Goal: Navigation & Orientation: Find specific page/section

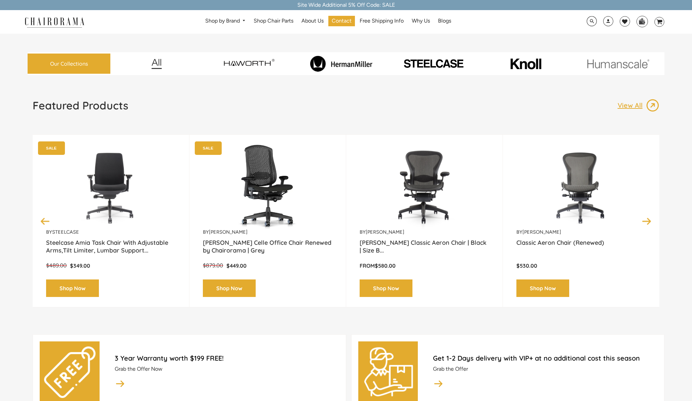
click at [266, 65] on img at bounding box center [248, 63] width 89 height 22
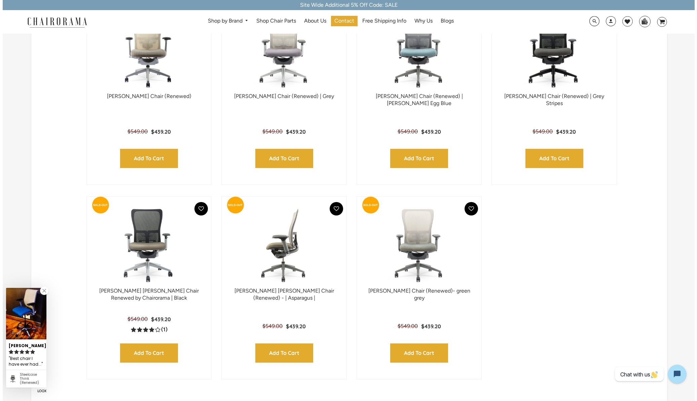
scroll to position [270, 0]
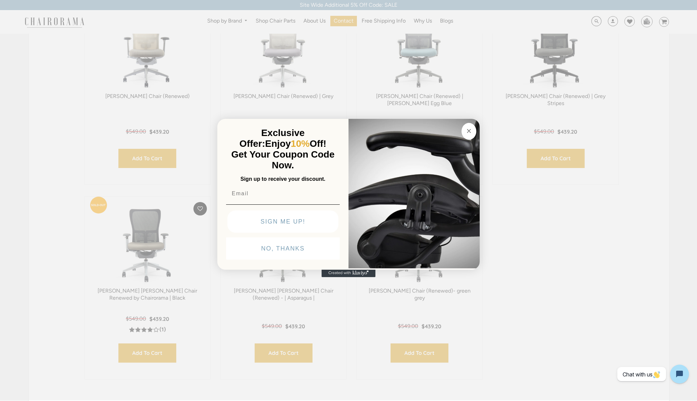
click at [470, 130] on icon "Close dialog" at bounding box center [468, 130] width 3 height 3
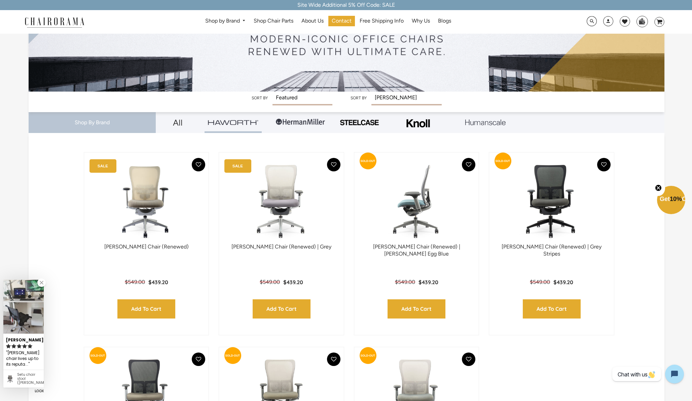
scroll to position [168, 0]
